Goal: Check status: Check status

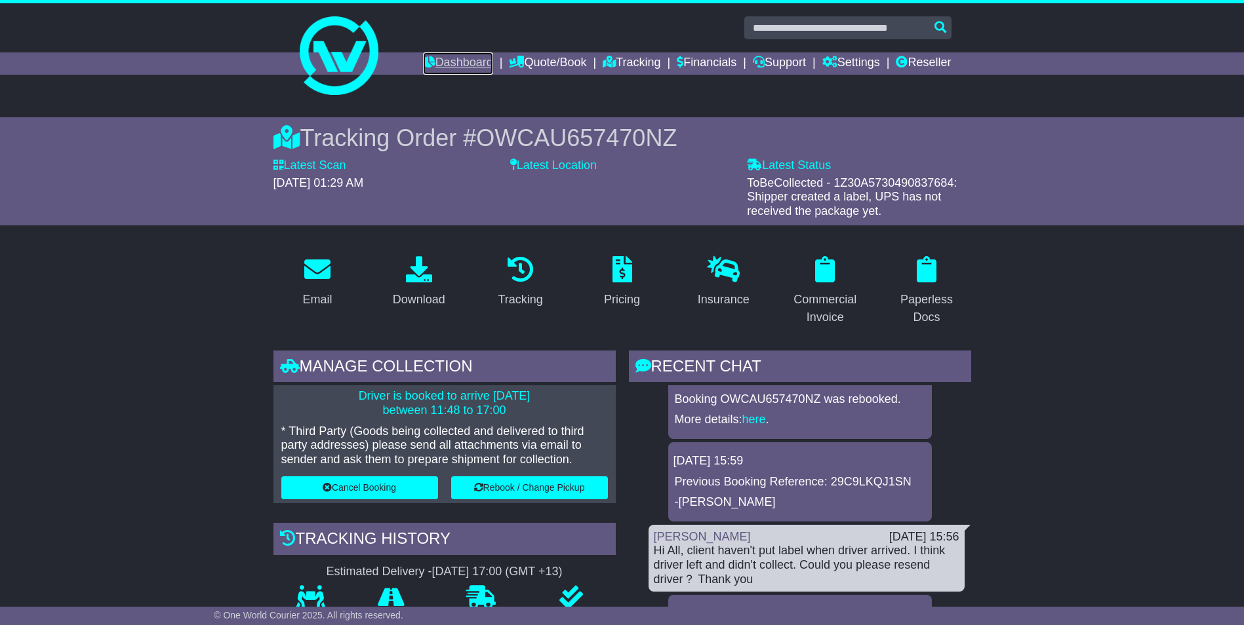
click at [445, 62] on link "Dashboard" at bounding box center [458, 63] width 70 height 22
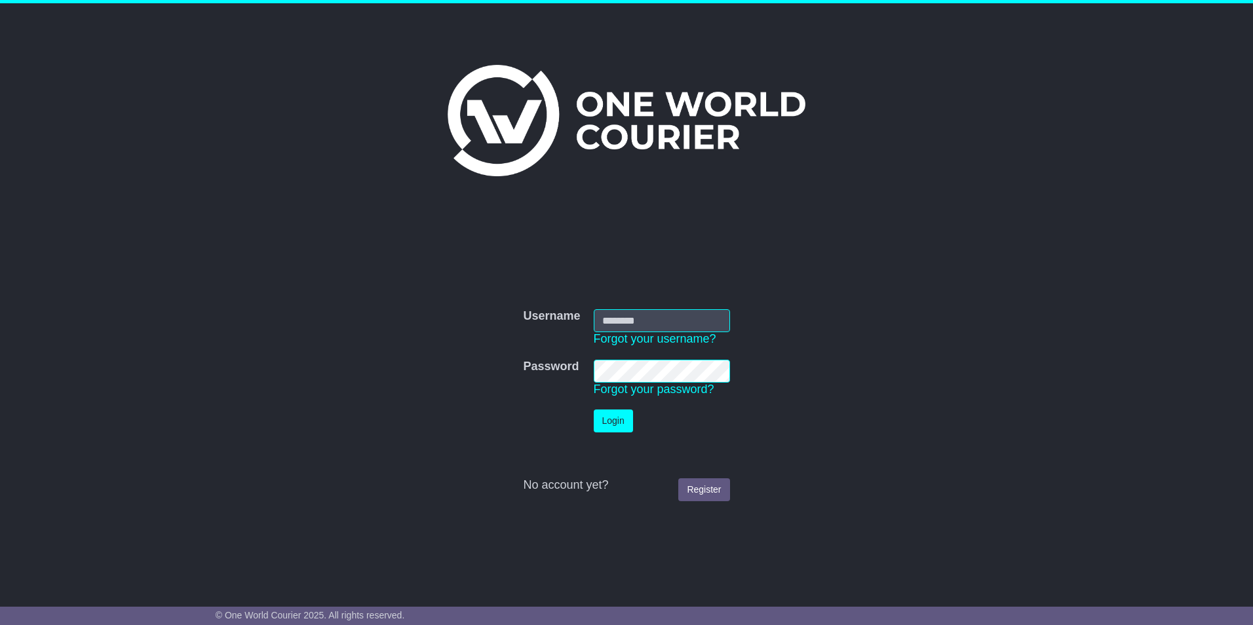
type input "**********"
click at [615, 424] on button "Login" at bounding box center [613, 421] width 39 height 23
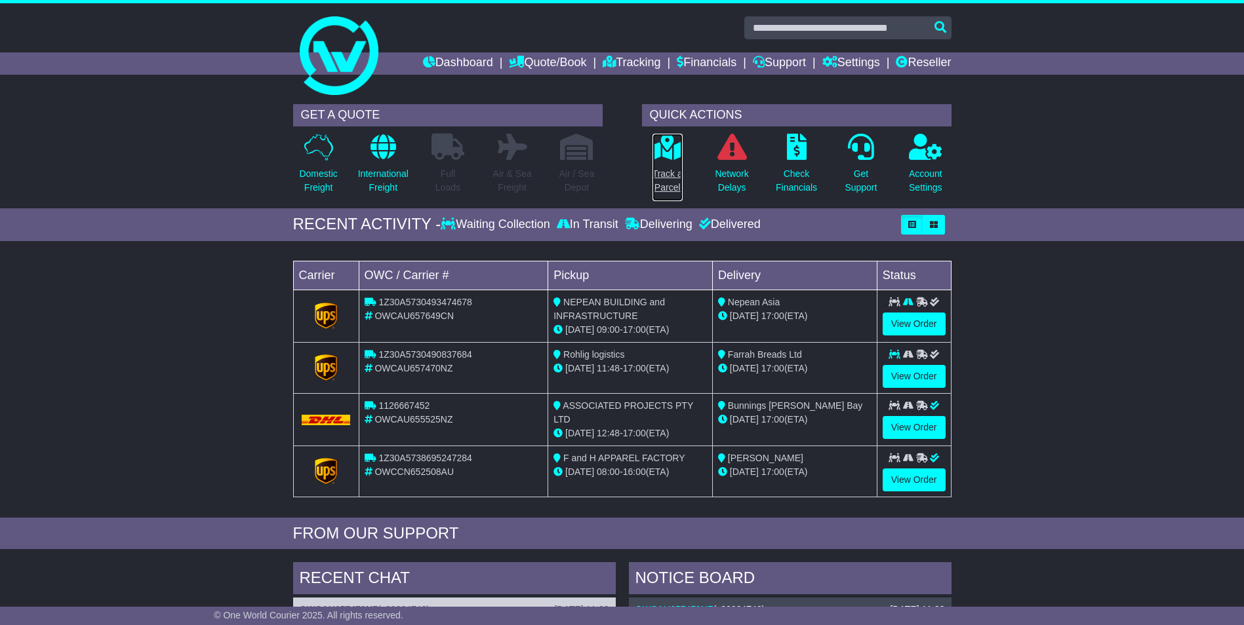
click at [659, 170] on p "Track a Parcel" at bounding box center [667, 181] width 30 height 28
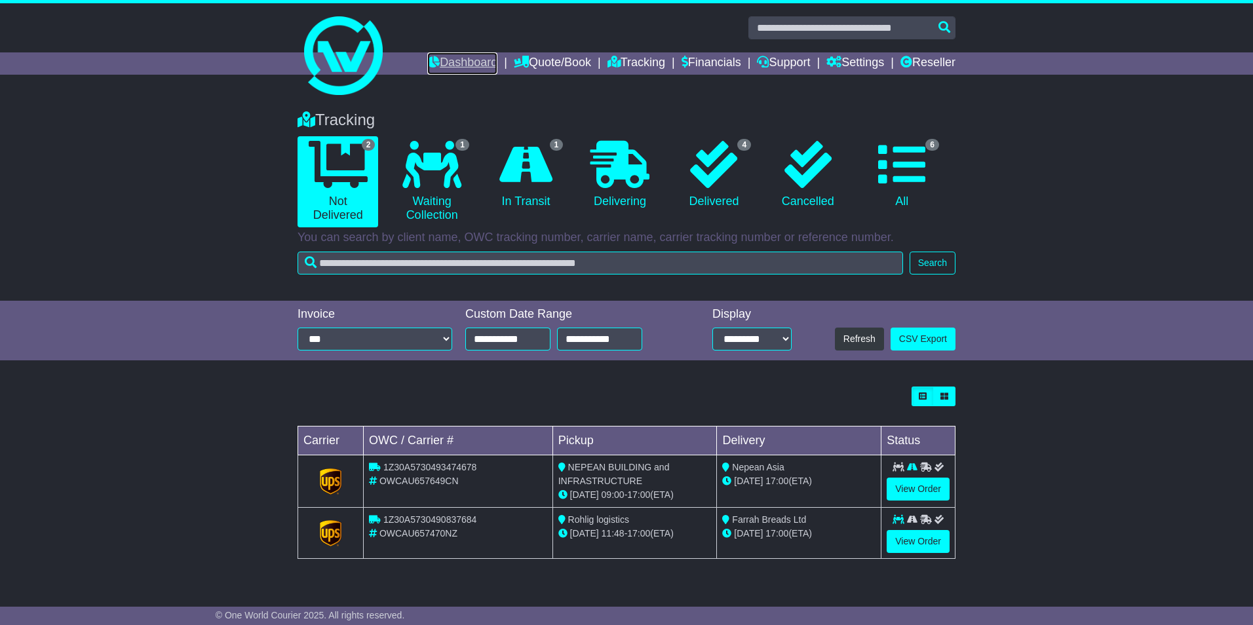
click at [443, 59] on link "Dashboard" at bounding box center [462, 63] width 70 height 22
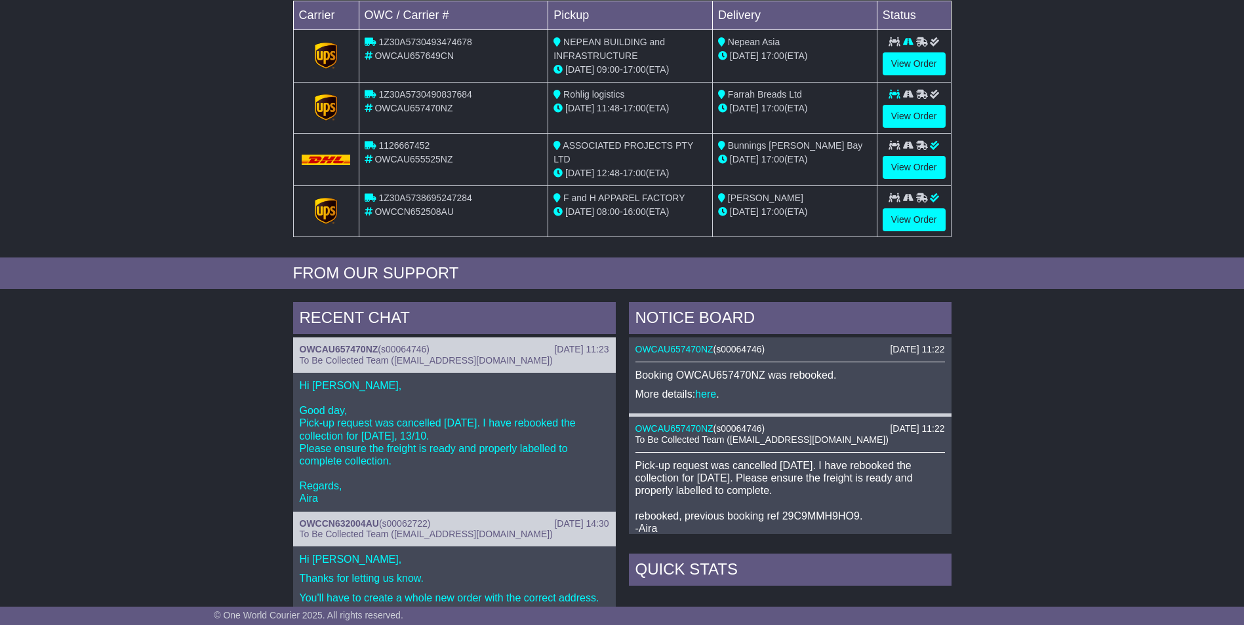
scroll to position [260, 0]
